Goal: Task Accomplishment & Management: Use online tool/utility

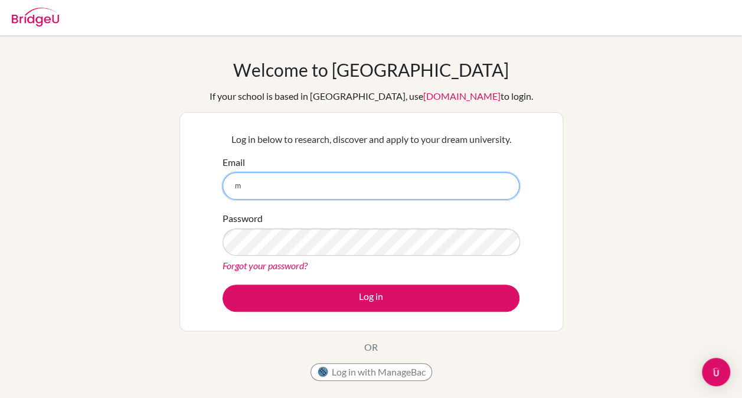
type input "[EMAIL_ADDRESS][DOMAIN_NAME]"
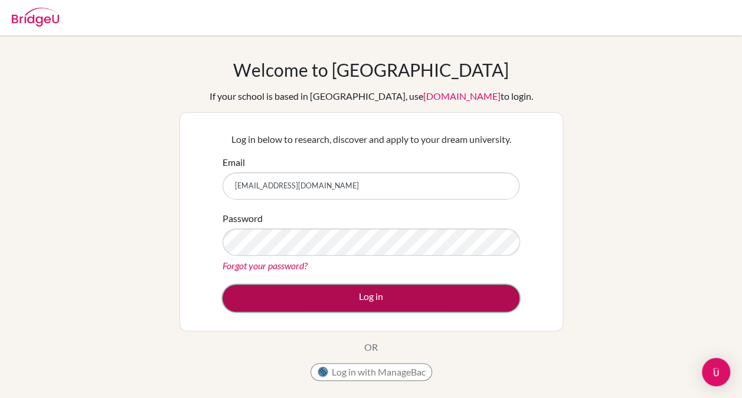
click at [347, 298] on button "Log in" at bounding box center [370, 297] width 297 height 27
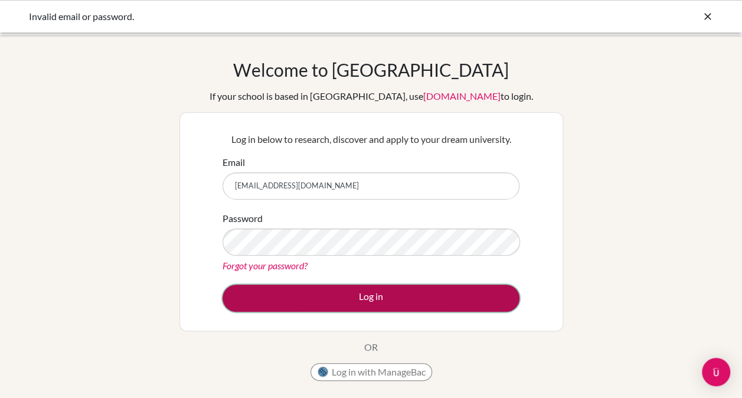
click at [388, 300] on button "Log in" at bounding box center [370, 297] width 297 height 27
click at [403, 286] on button "Log in" at bounding box center [370, 297] width 297 height 27
